Goal: Transaction & Acquisition: Purchase product/service

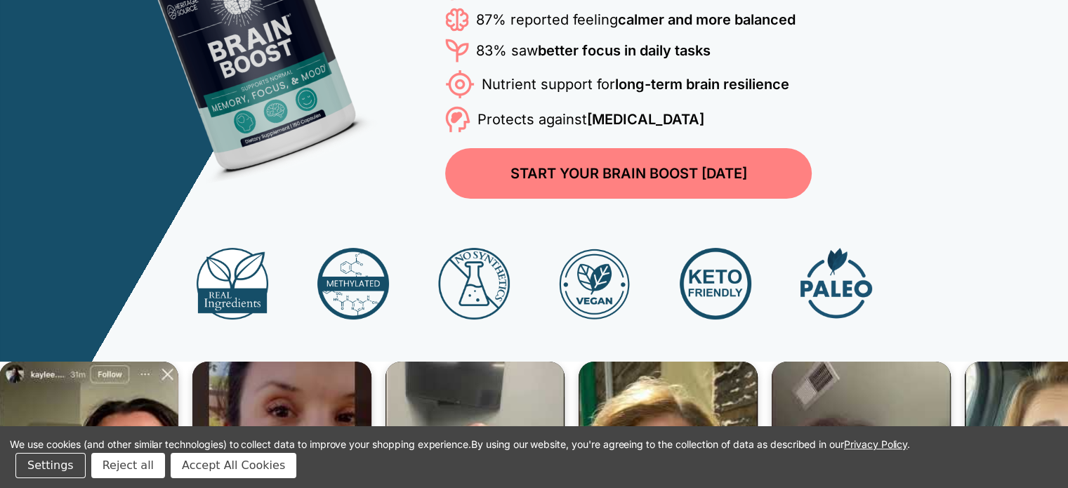
scroll to position [281, 0]
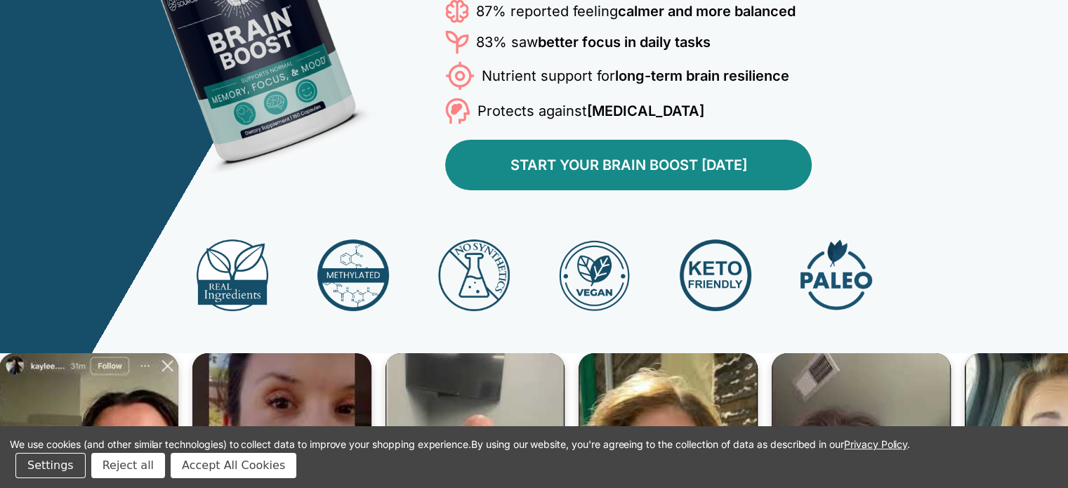
click at [658, 190] on link "START YOUR BRAIN BOOST [DATE]" at bounding box center [628, 165] width 367 height 51
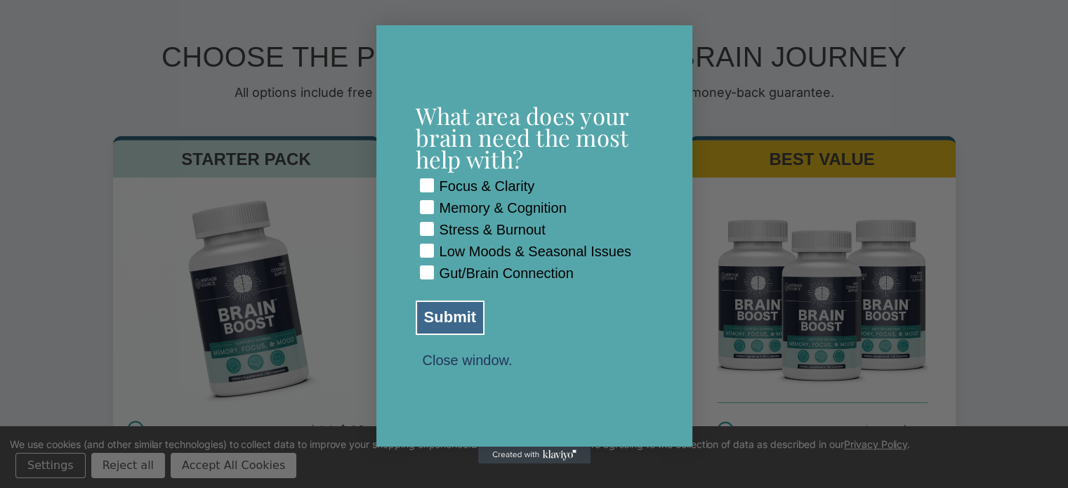
scroll to position [4419, 0]
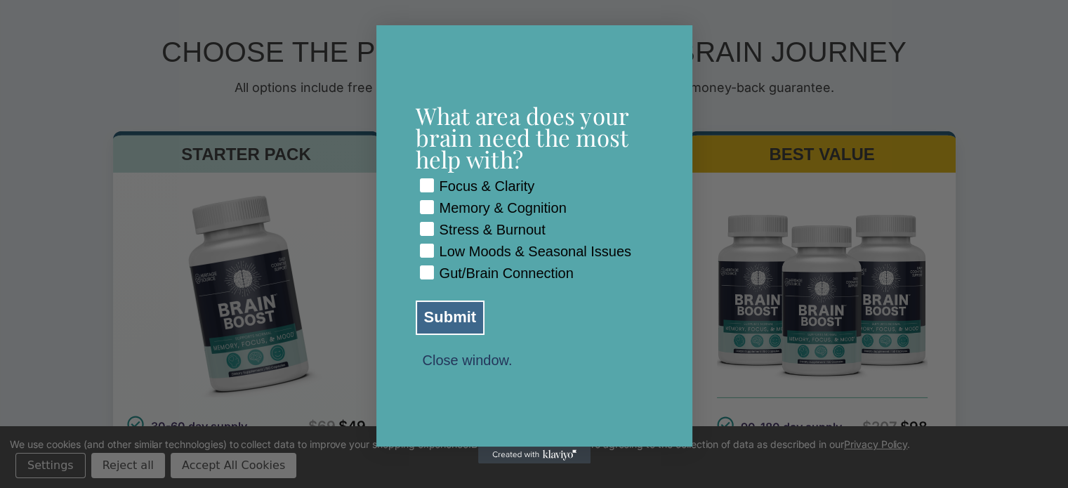
click at [427, 248] on rect "POPUP Form" at bounding box center [426, 250] width 13 height 13
click at [421, 201] on rect "POPUP Form" at bounding box center [426, 207] width 13 height 13
click at [424, 280] on rect "POPUP Form" at bounding box center [426, 272] width 13 height 13
click at [427, 179] on rect "POPUP Form" at bounding box center [426, 185] width 13 height 13
click at [441, 325] on button "Submit" at bounding box center [451, 318] width 70 height 34
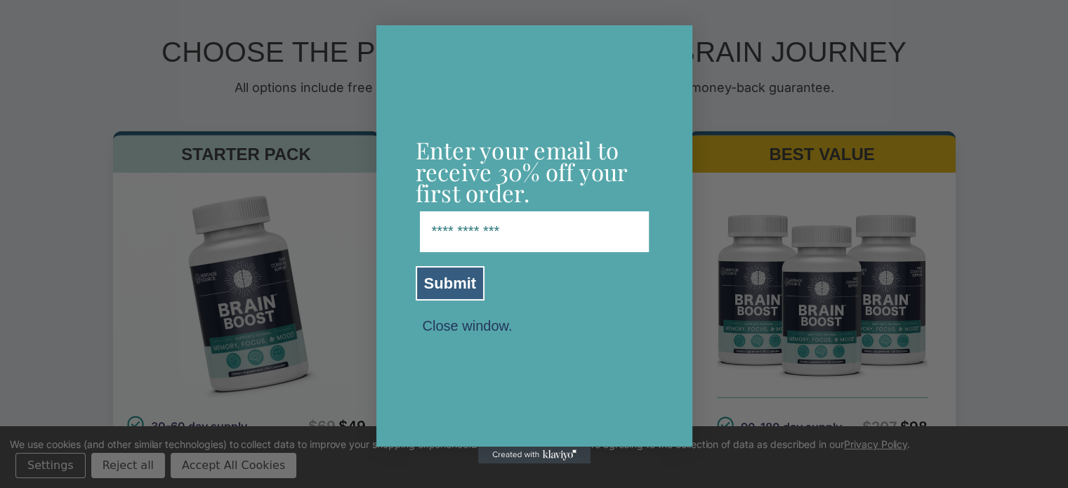
click at [420, 252] on div "POPUP Form" at bounding box center [420, 252] width 0 height 0
type input "**********"
click at [444, 283] on button "Submit" at bounding box center [451, 283] width 70 height 34
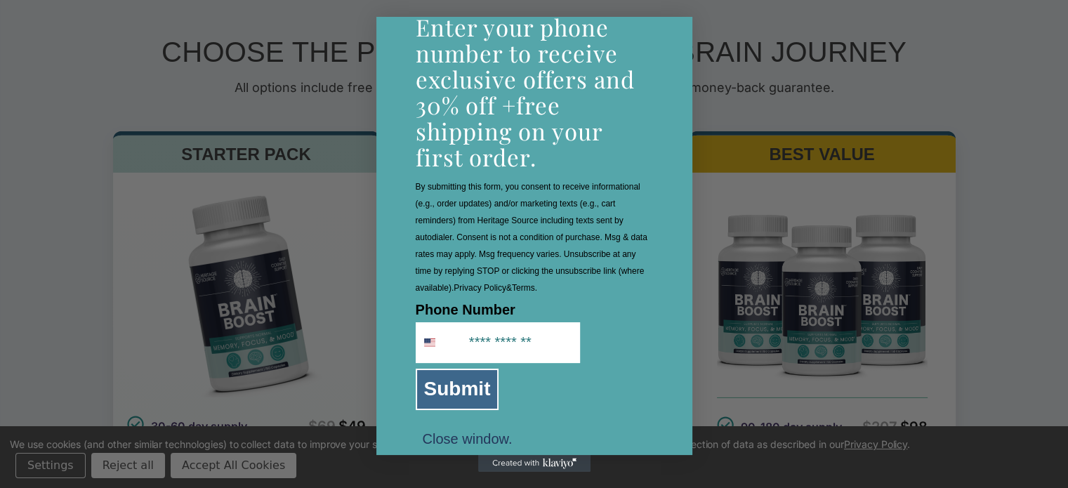
click at [580, 323] on div "POPUP Form" at bounding box center [580, 323] width 0 height 0
click at [605, 319] on div "Phone Number" at bounding box center [534, 332] width 237 height 61
click at [471, 326] on input "Phone Number" at bounding box center [520, 342] width 117 height 39
type input "**********"
click at [446, 395] on button "Submit" at bounding box center [458, 389] width 84 height 41
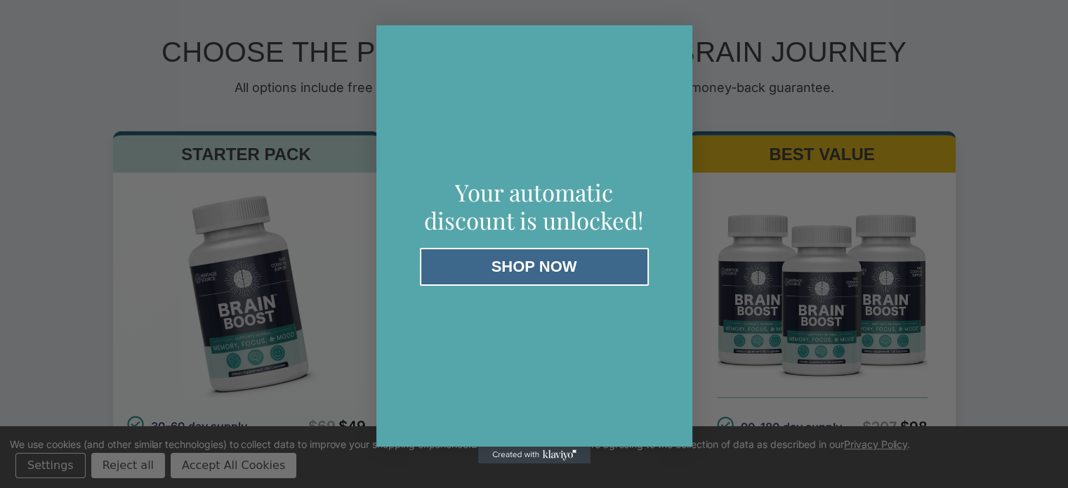
click at [504, 260] on button "SHOP NOW" at bounding box center [534, 267] width 229 height 38
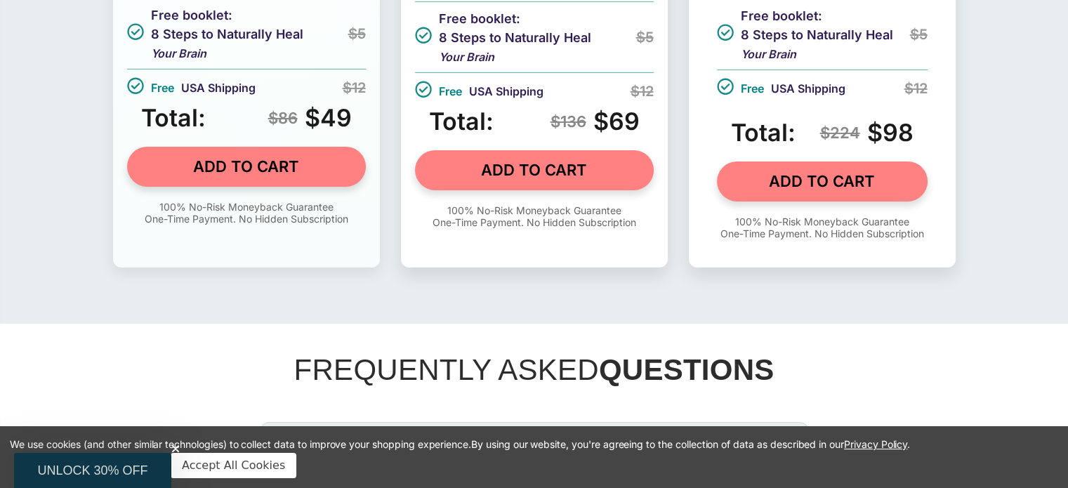
scroll to position [4841, 0]
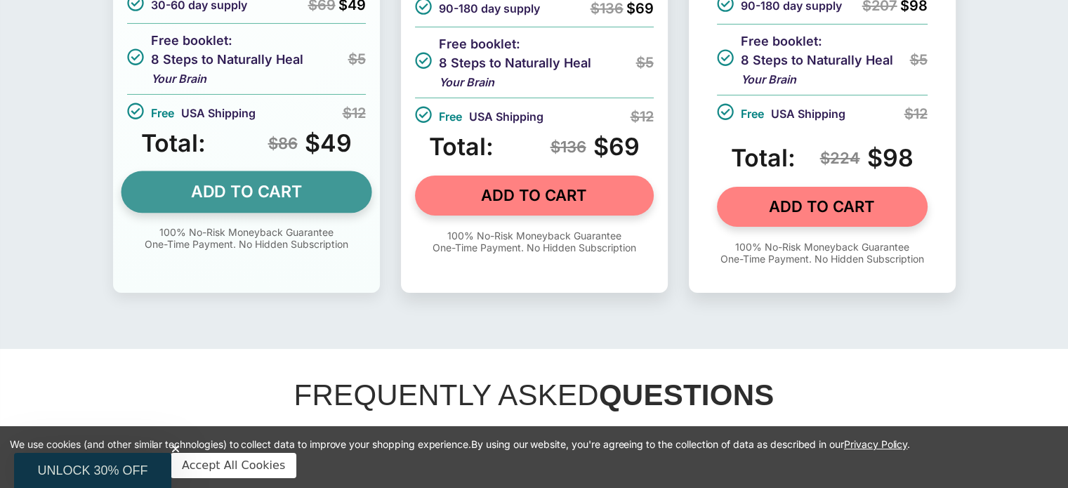
click at [214, 213] on link "ADD TO CART" at bounding box center [246, 192] width 251 height 42
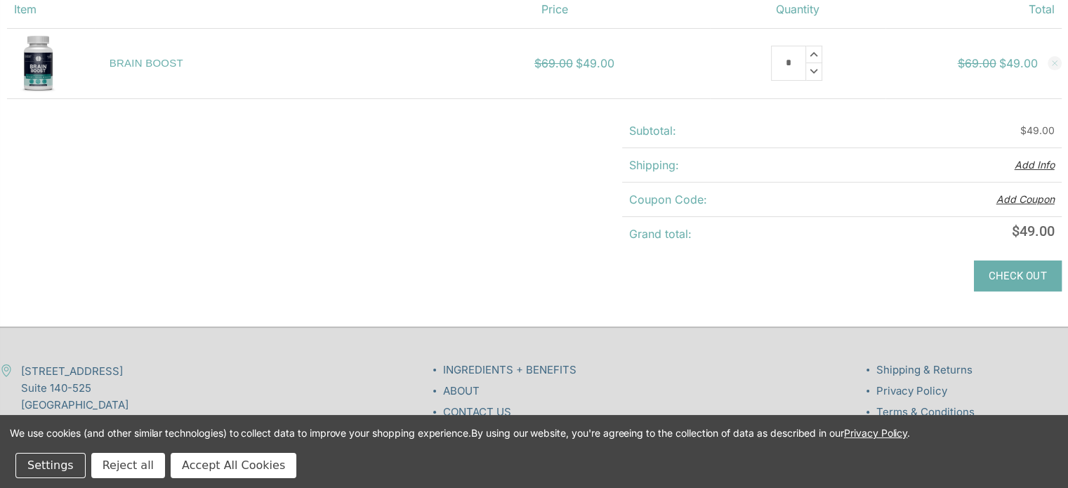
scroll to position [281, 0]
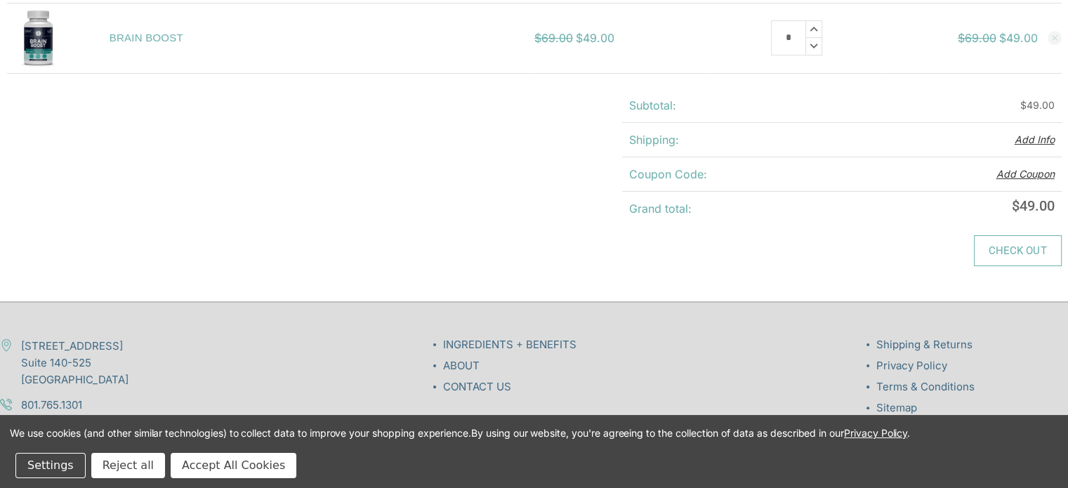
click at [1004, 252] on link "Check out" at bounding box center [1018, 250] width 88 height 31
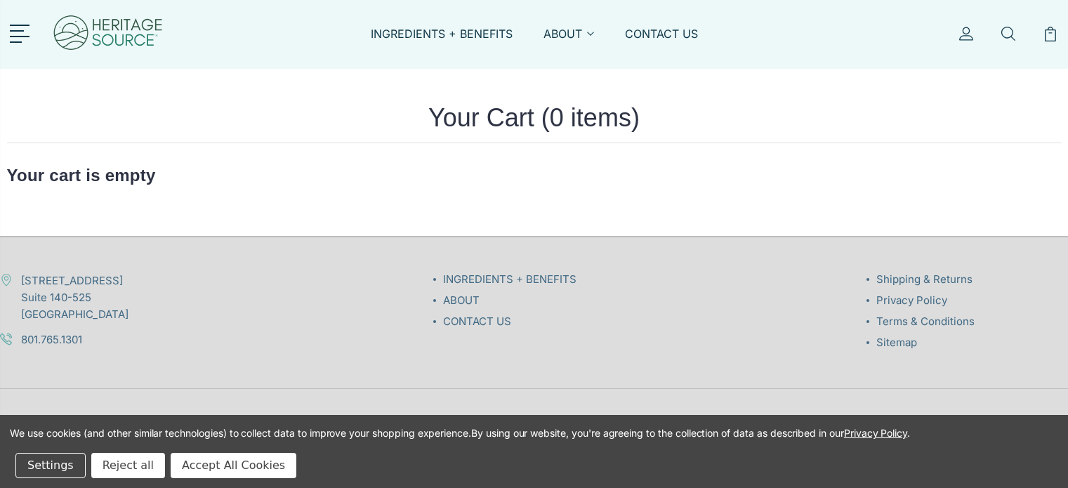
scroll to position [281, 0]
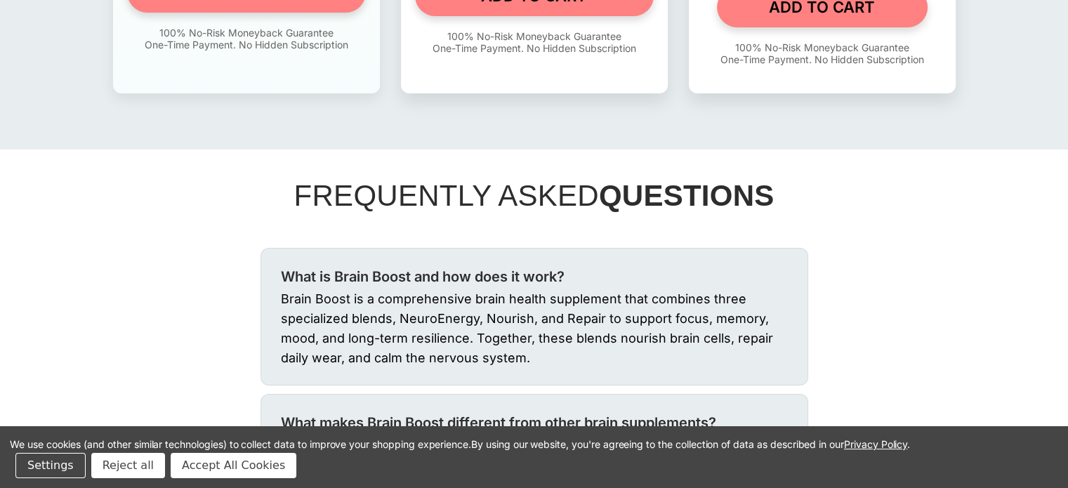
scroll to position [4841, 0]
